Goal: Task Accomplishment & Management: Use online tool/utility

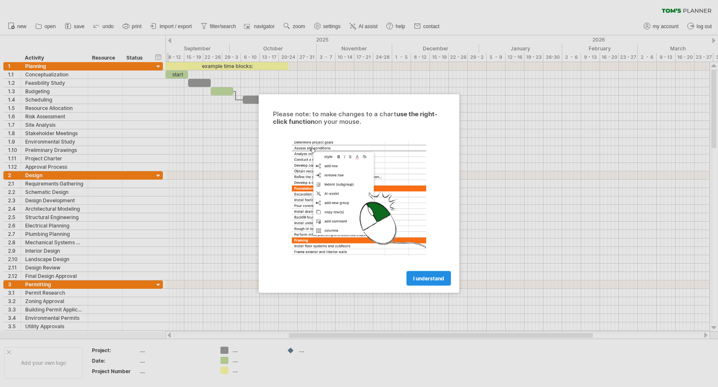
click at [423, 278] on span "I understand" at bounding box center [428, 278] width 31 height 6
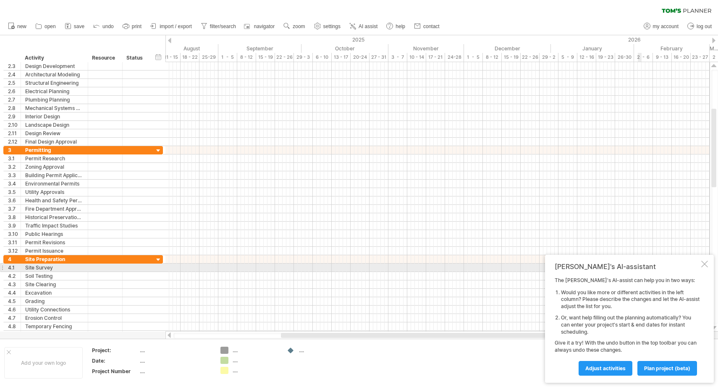
click at [703, 264] on div at bounding box center [704, 264] width 7 height 7
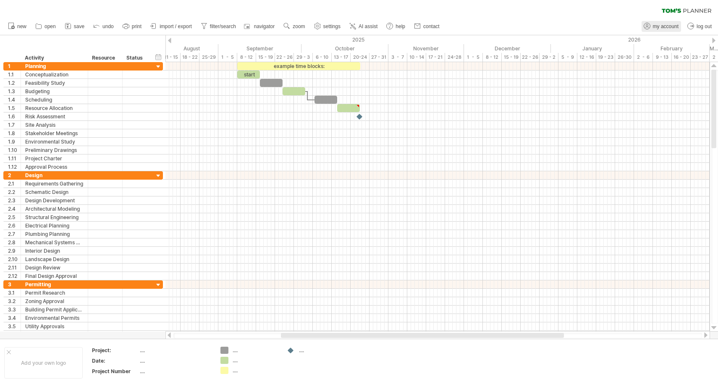
click at [662, 26] on span "my account" at bounding box center [666, 27] width 26 height 6
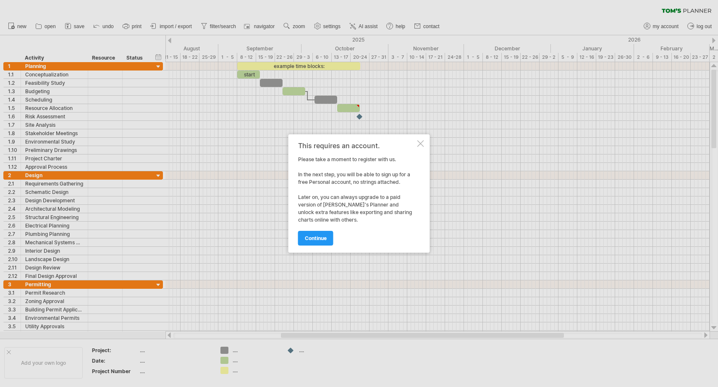
click at [321, 230] on div "continue" at bounding box center [357, 234] width 118 height 21
click at [318, 236] on span "continue" at bounding box center [316, 238] width 22 height 6
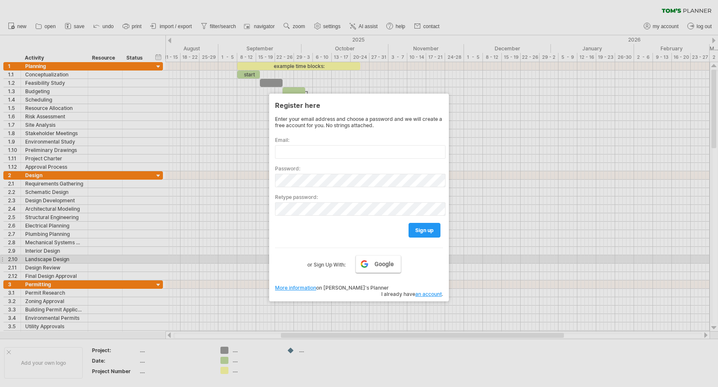
click at [382, 261] on span "Google" at bounding box center [383, 264] width 19 height 7
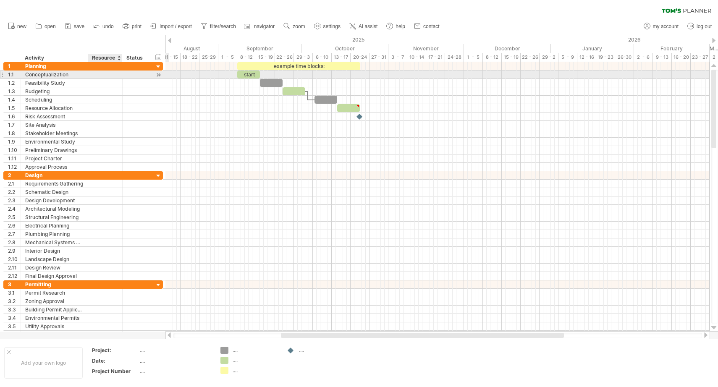
click at [115, 76] on div at bounding box center [105, 75] width 26 height 8
click at [115, 76] on input "text" at bounding box center [105, 75] width 26 height 8
click at [140, 75] on div at bounding box center [136, 75] width 18 height 8
click at [161, 72] on div at bounding box center [158, 75] width 8 height 9
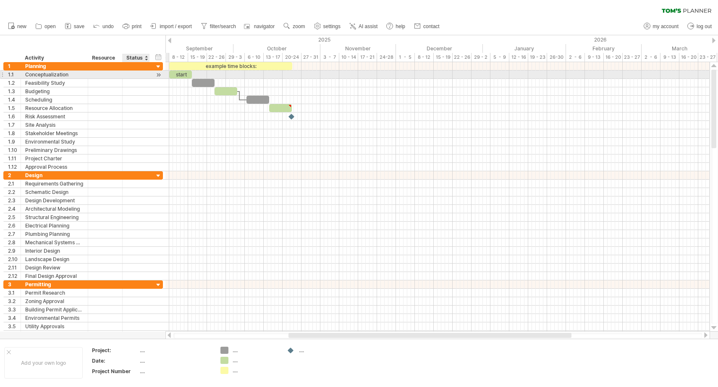
click at [161, 72] on div at bounding box center [158, 75] width 8 height 9
click at [158, 75] on div at bounding box center [158, 75] width 8 height 9
click at [105, 78] on div at bounding box center [105, 75] width 26 height 8
click at [110, 75] on input "text" at bounding box center [105, 75] width 26 height 8
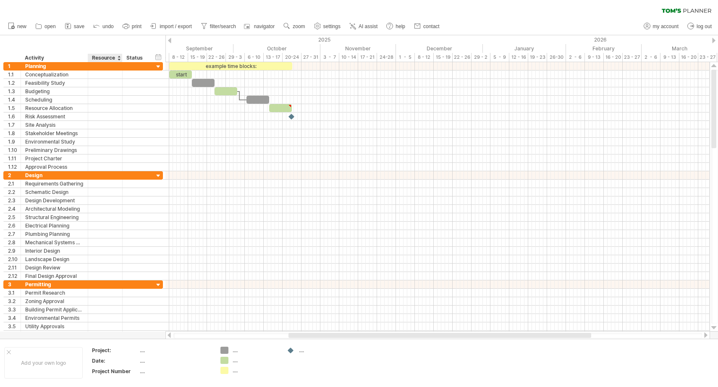
click at [115, 58] on div "Resource" at bounding box center [105, 58] width 26 height 8
click at [118, 58] on div at bounding box center [118, 58] width 3 height 8
click at [118, 55] on div at bounding box center [118, 58] width 3 height 8
click at [109, 56] on div "Resource" at bounding box center [105, 58] width 26 height 8
click at [109, 56] on input "********" at bounding box center [105, 58] width 26 height 8
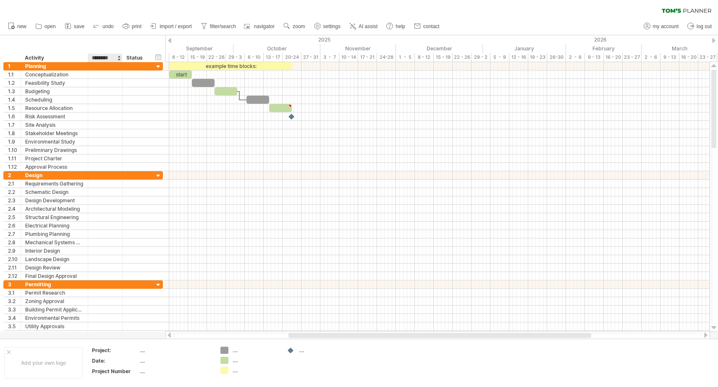
click at [109, 56] on input "********" at bounding box center [105, 58] width 26 height 8
click at [139, 58] on div "Status" at bounding box center [135, 58] width 18 height 8
click at [0, 0] on input "******" at bounding box center [0, 0] width 0 height 0
click at [139, 58] on input "******" at bounding box center [135, 58] width 18 height 8
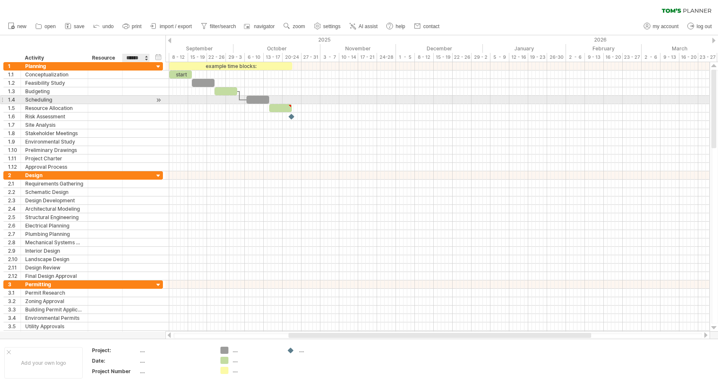
click at [149, 98] on div at bounding box center [149, 100] width 4 height 8
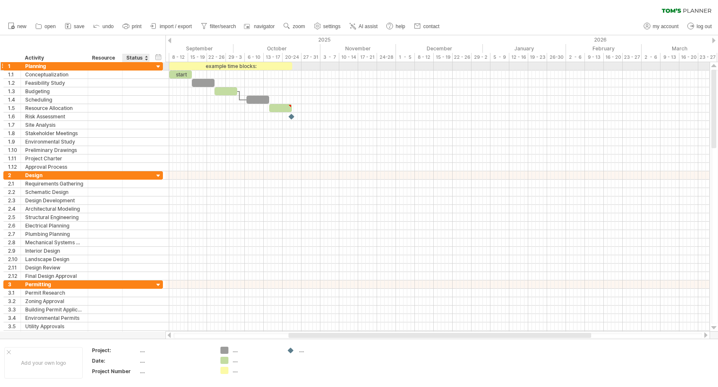
click at [157, 66] on div at bounding box center [158, 67] width 8 height 8
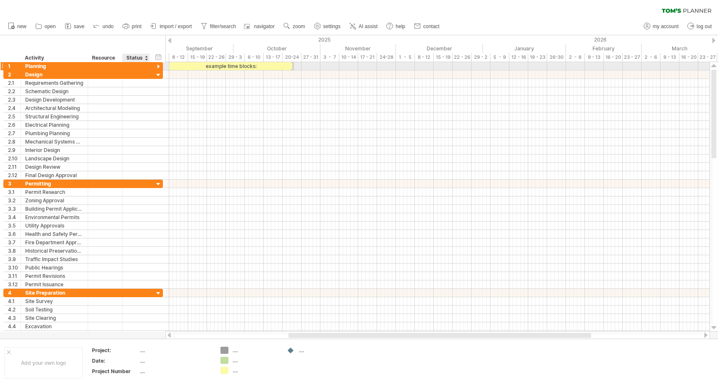
click at [157, 66] on div at bounding box center [158, 67] width 8 height 8
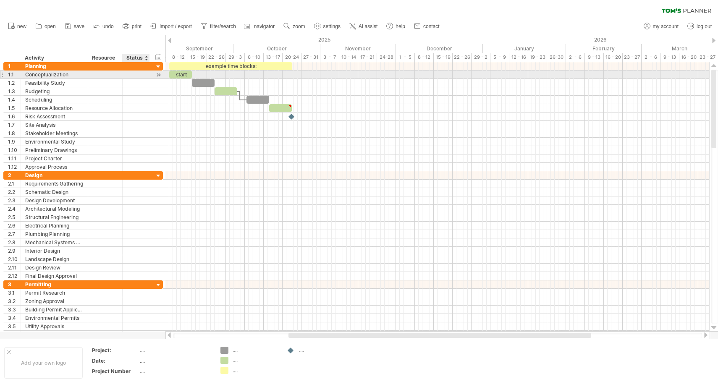
click at [160, 75] on div at bounding box center [158, 75] width 8 height 9
click at [124, 75] on div at bounding box center [136, 75] width 27 height 8
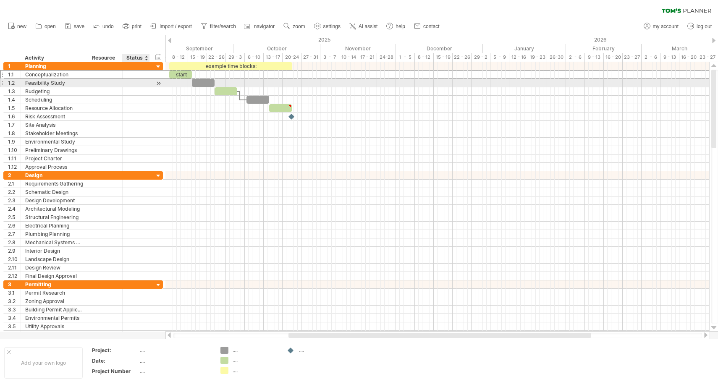
click at [156, 84] on div at bounding box center [158, 83] width 8 height 9
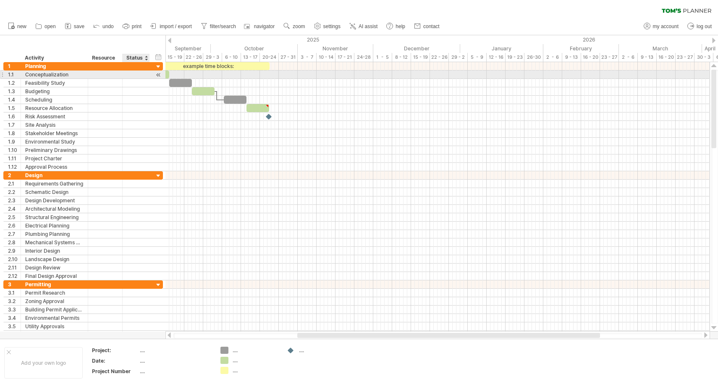
click at [157, 76] on div at bounding box center [158, 75] width 8 height 9
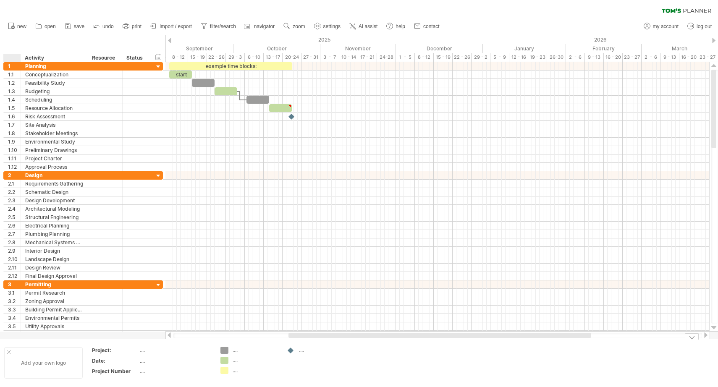
click at [10, 351] on div at bounding box center [9, 352] width 4 height 4
